Goal: Navigation & Orientation: Find specific page/section

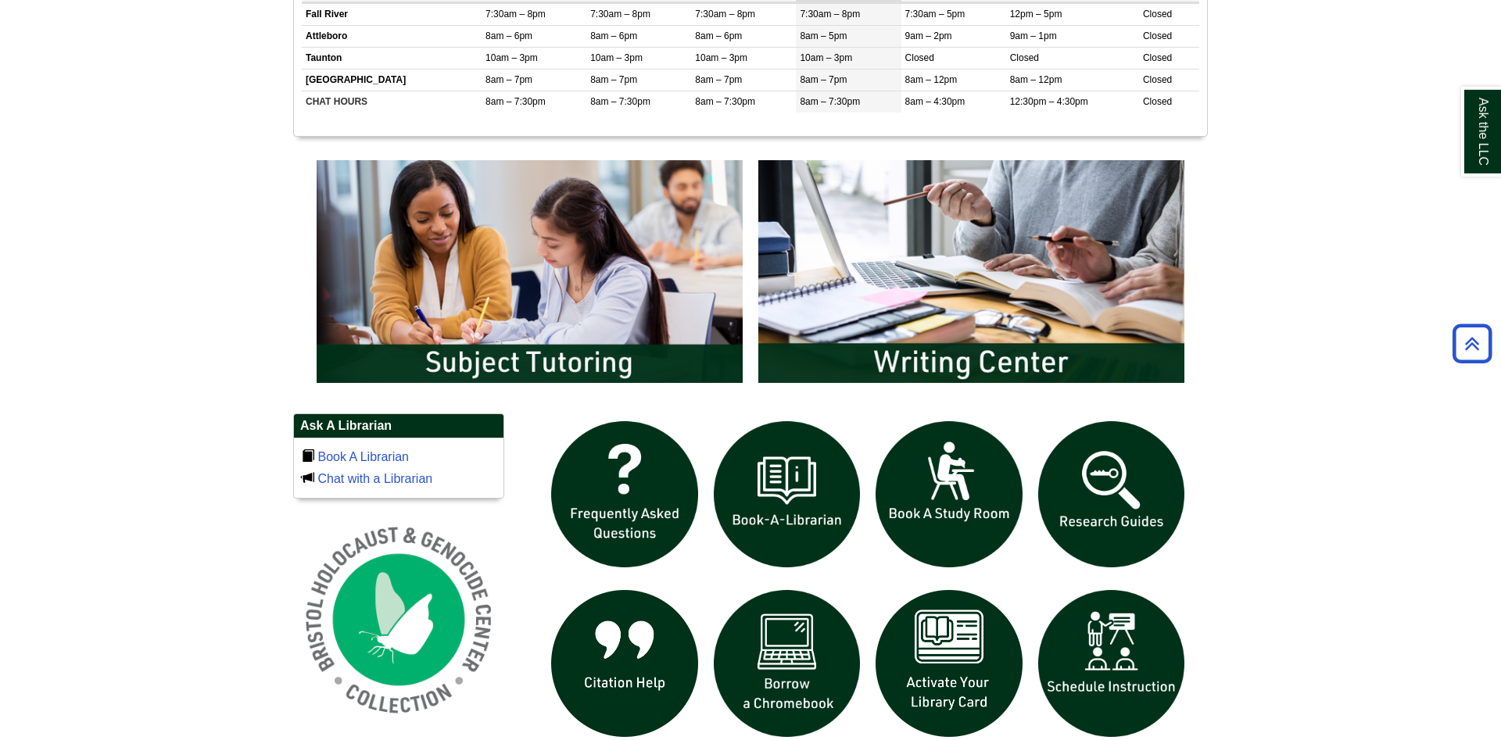
scroll to position [699, 0]
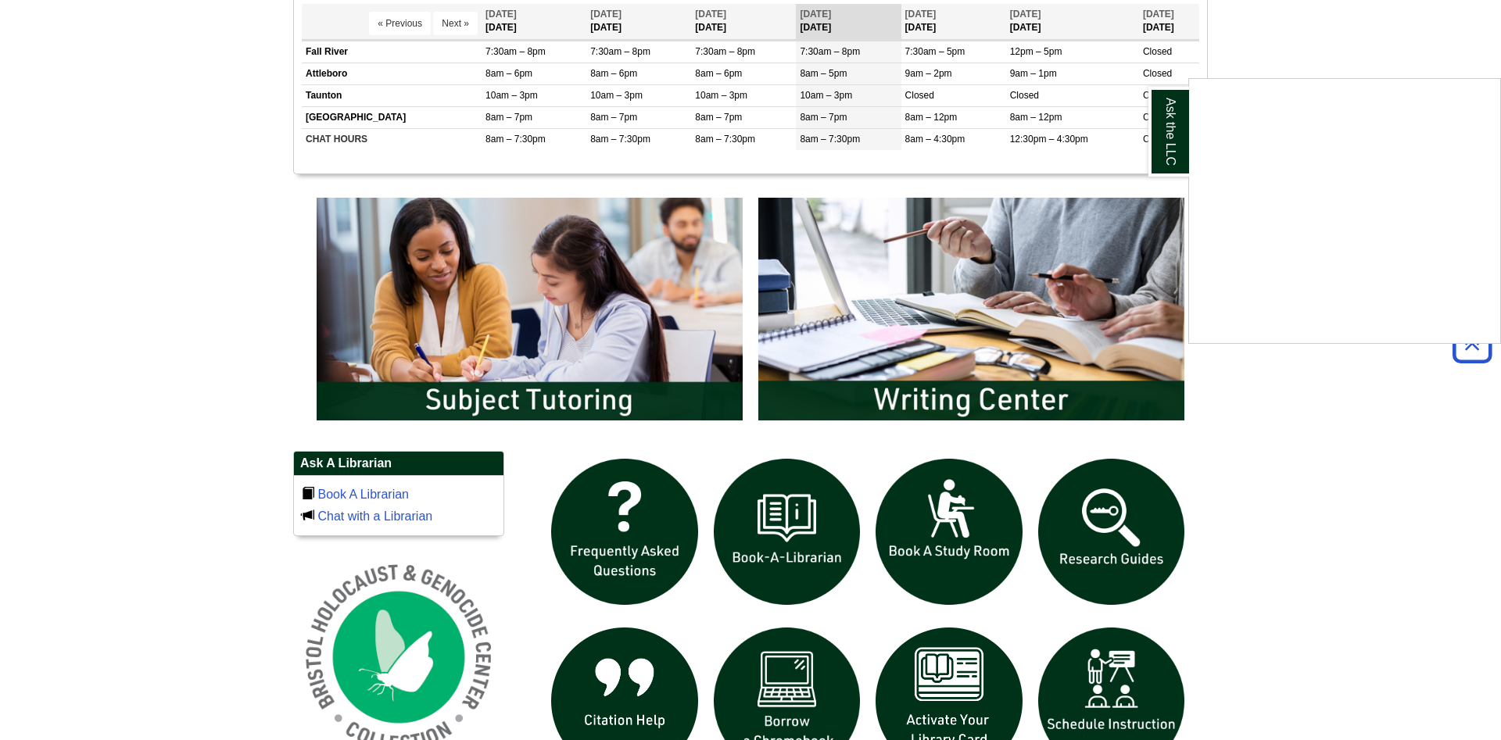
click at [1373, 455] on div "Ask the LLC" at bounding box center [750, 370] width 1501 height 740
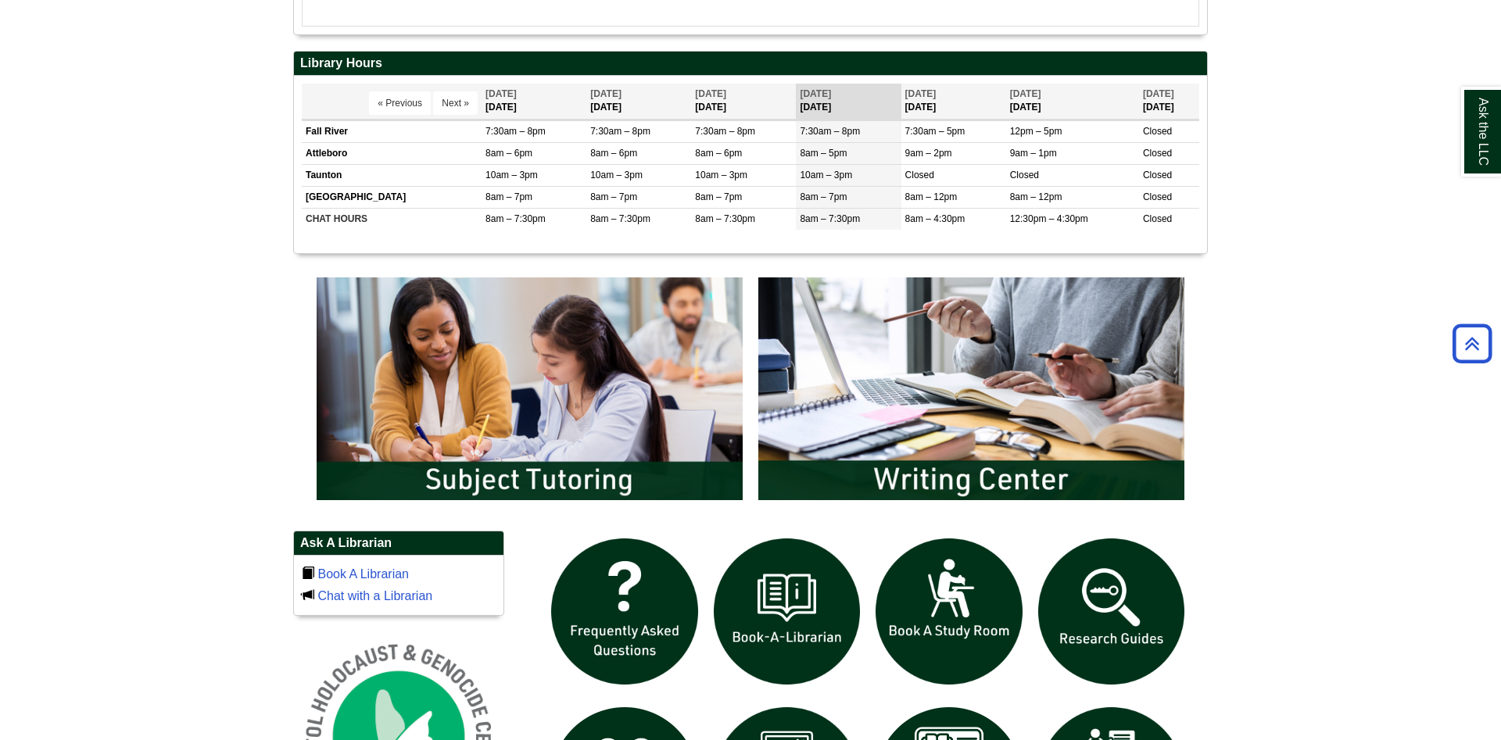
scroll to position [1018, 0]
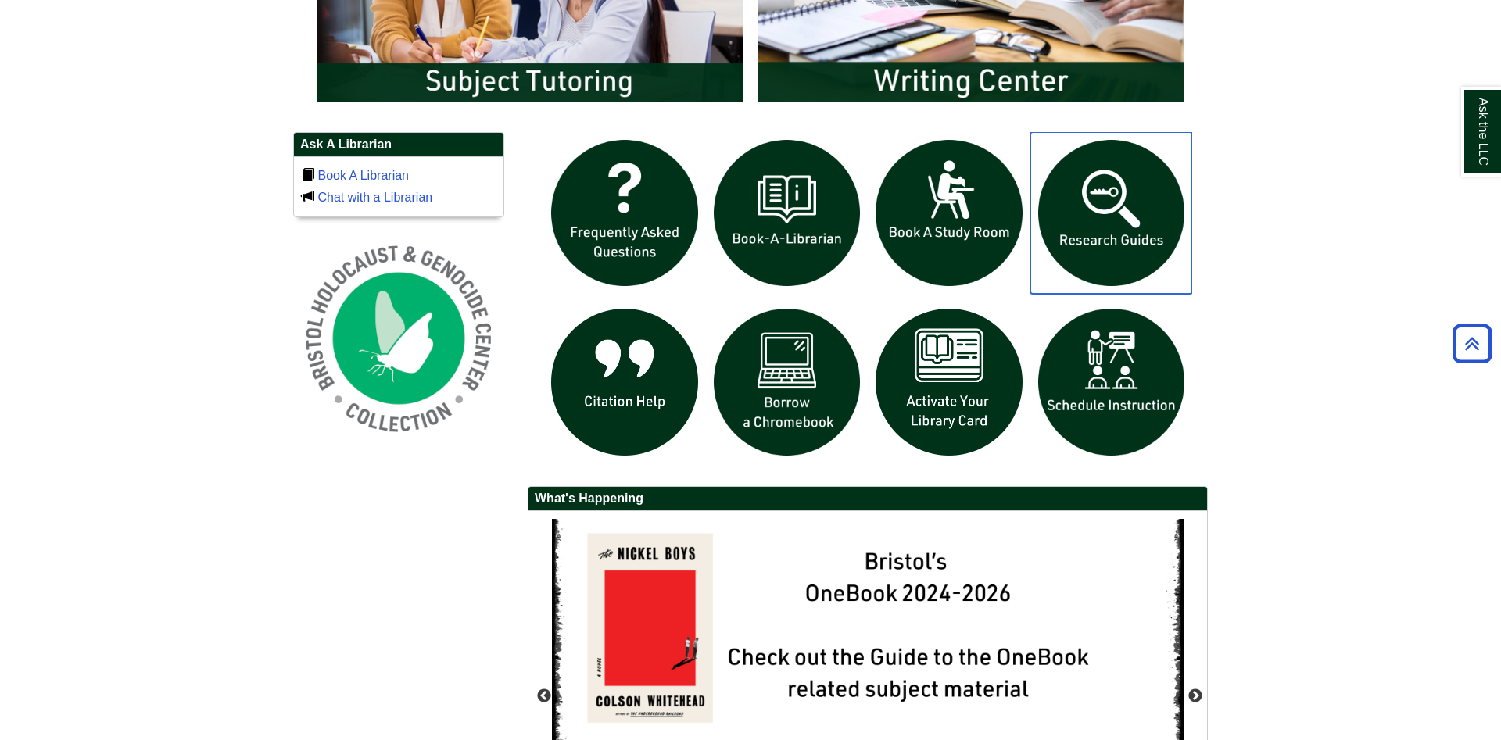
click at [1112, 249] on img "slideshow" at bounding box center [1112, 213] width 163 height 163
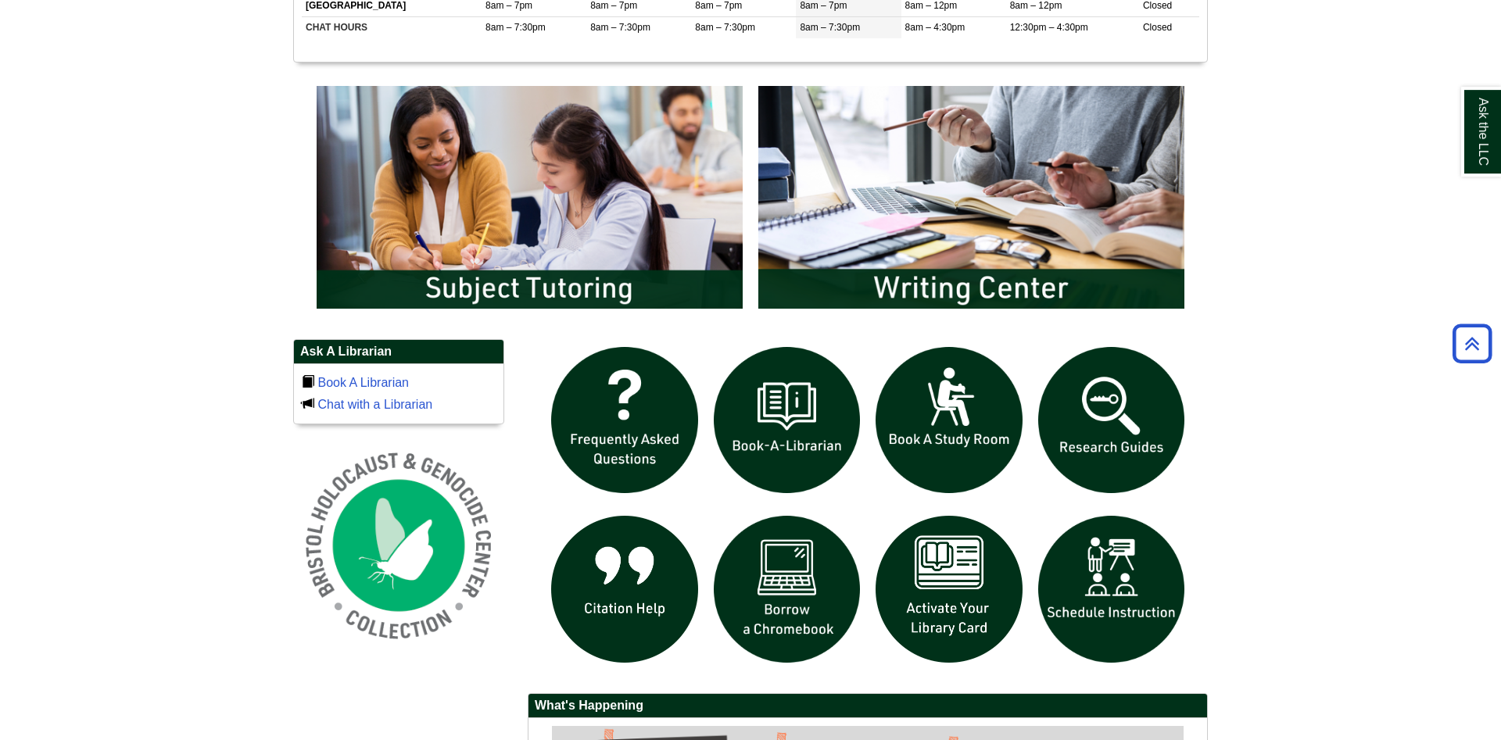
scroll to position [957, 0]
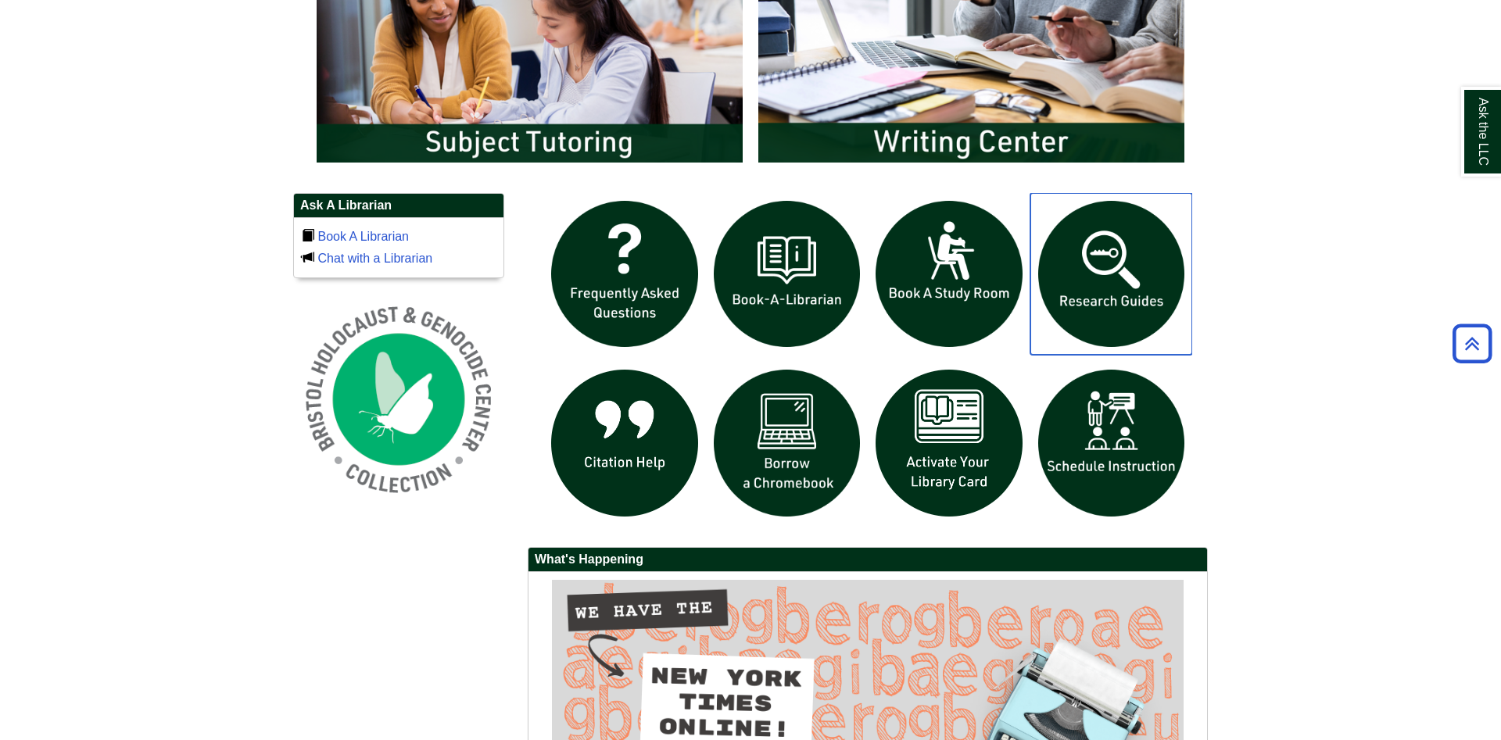
click at [1126, 313] on img "slideshow" at bounding box center [1112, 274] width 163 height 163
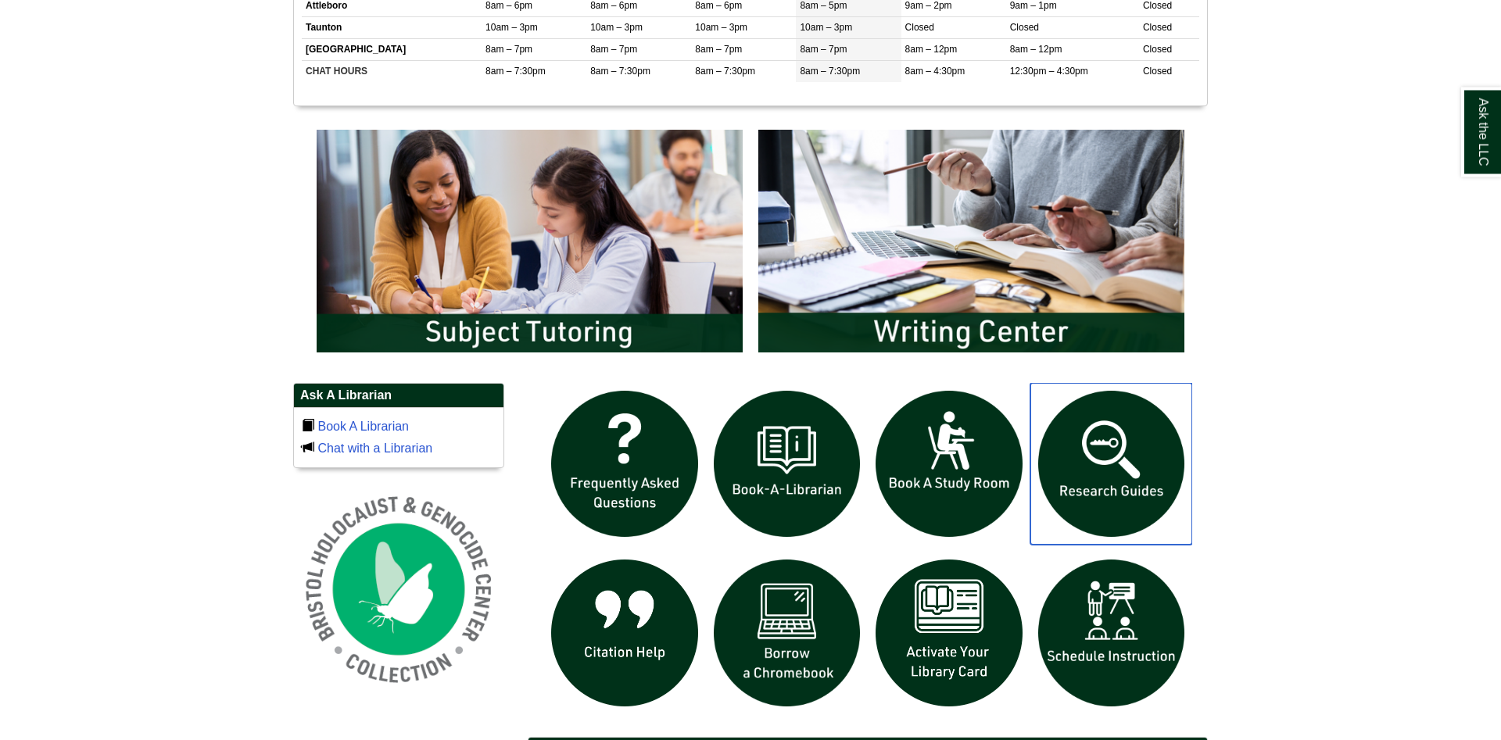
scroll to position [877, 0]
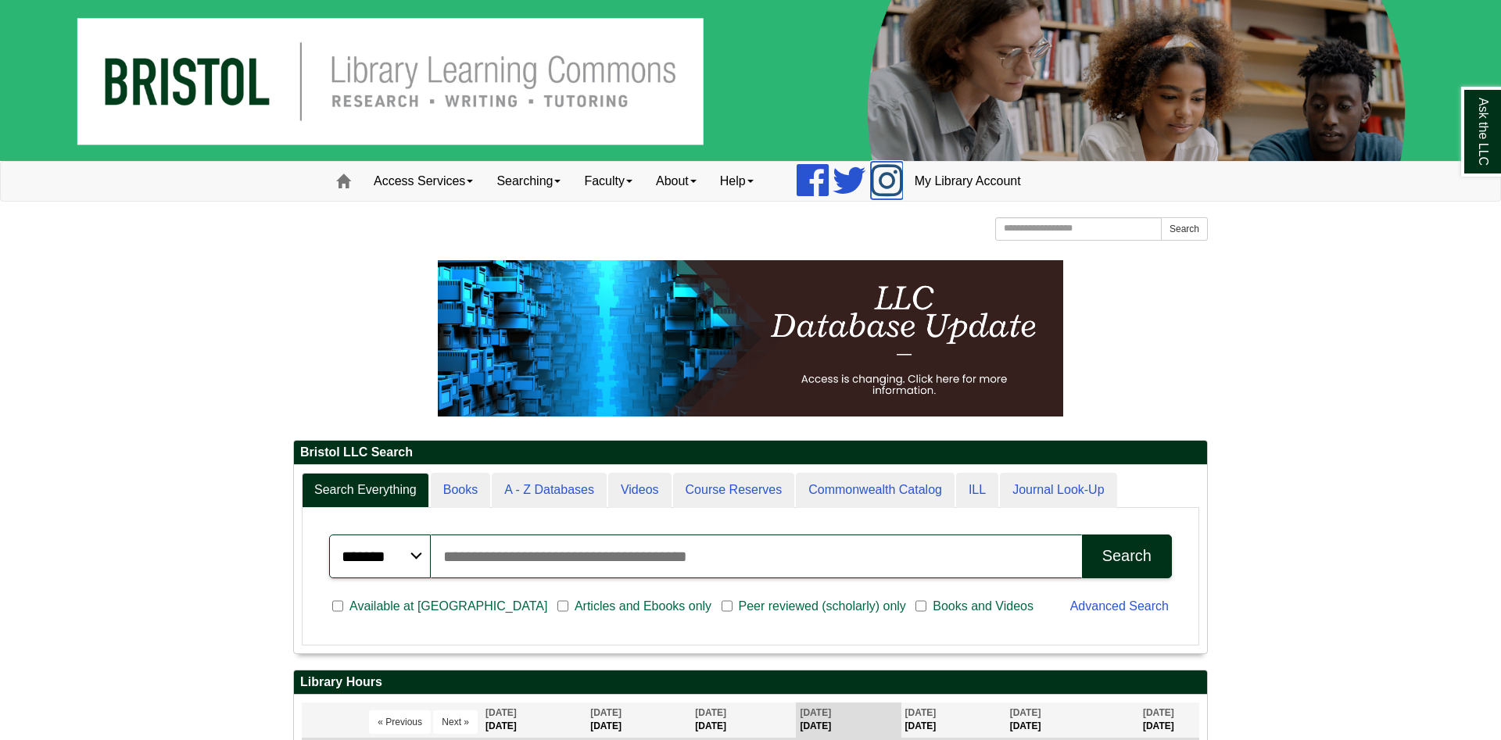
click at [903, 180] on icon at bounding box center [887, 181] width 32 height 38
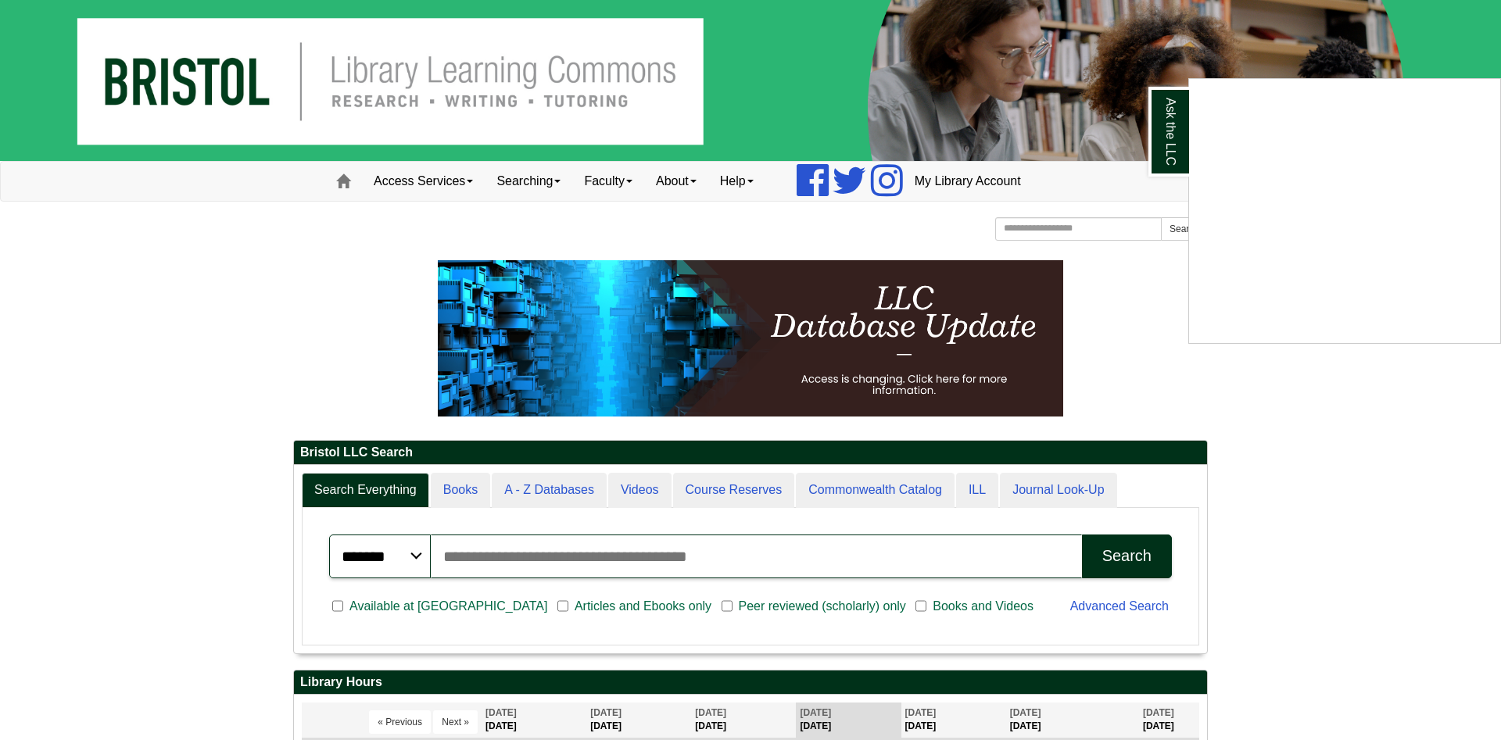
click at [1091, 84] on div "Ask the LLC" at bounding box center [750, 370] width 1501 height 740
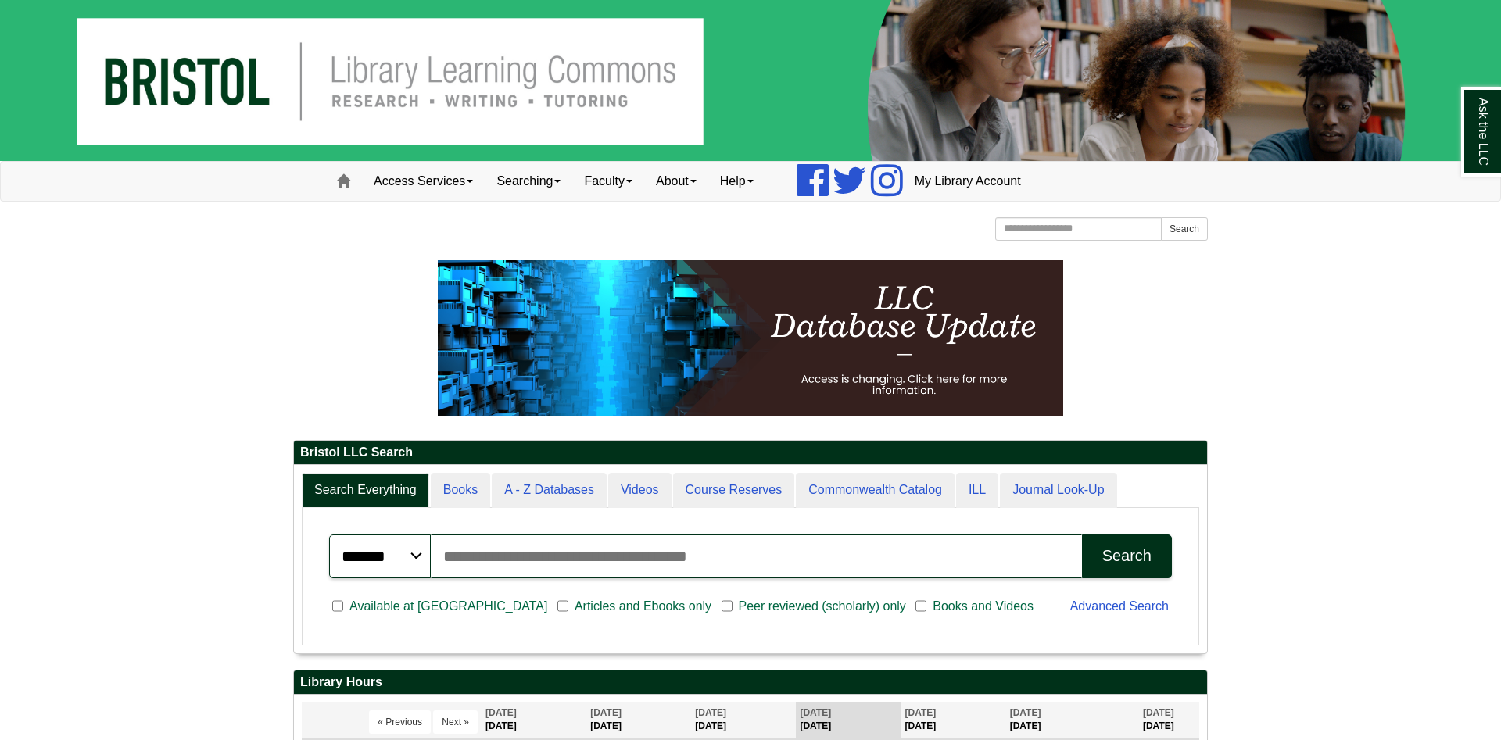
click at [1129, 119] on img at bounding box center [750, 80] width 1501 height 161
click at [991, 63] on img at bounding box center [750, 80] width 1501 height 161
click at [991, 188] on link "My Library Account" at bounding box center [968, 181] width 130 height 39
